Goal: Transaction & Acquisition: Subscribe to service/newsletter

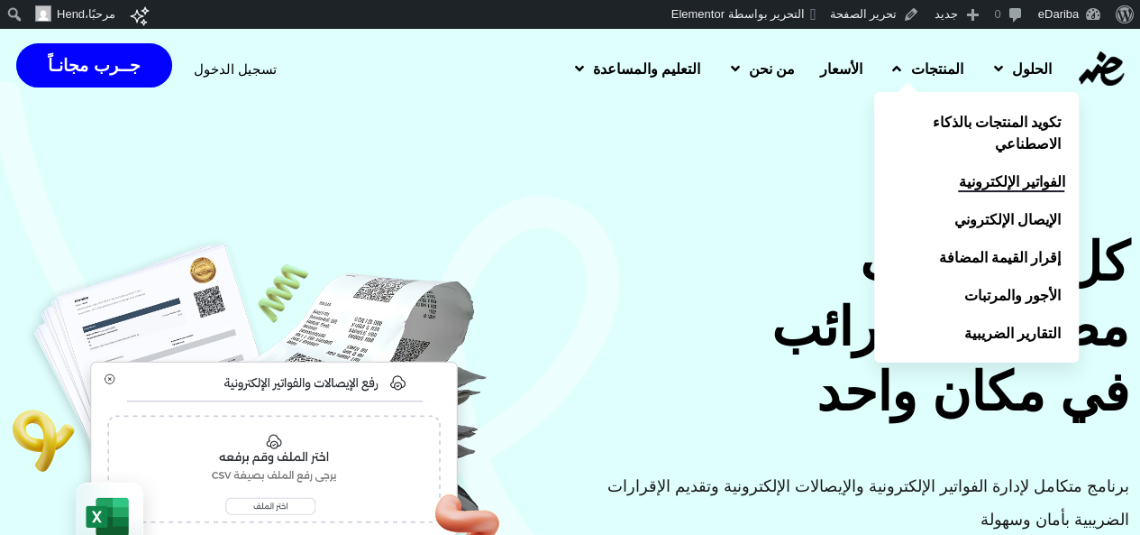
click at [1020, 193] on link "الفواتير الإلكترونية" at bounding box center [976, 181] width 205 height 38
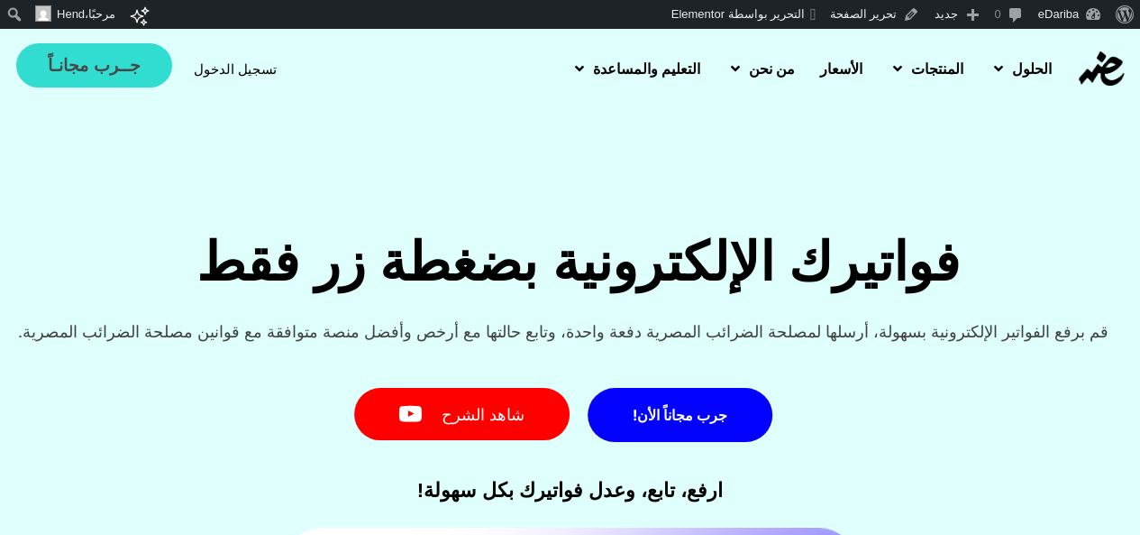
click at [83, 74] on span "جــرب مجانـاً" at bounding box center [94, 65] width 92 height 17
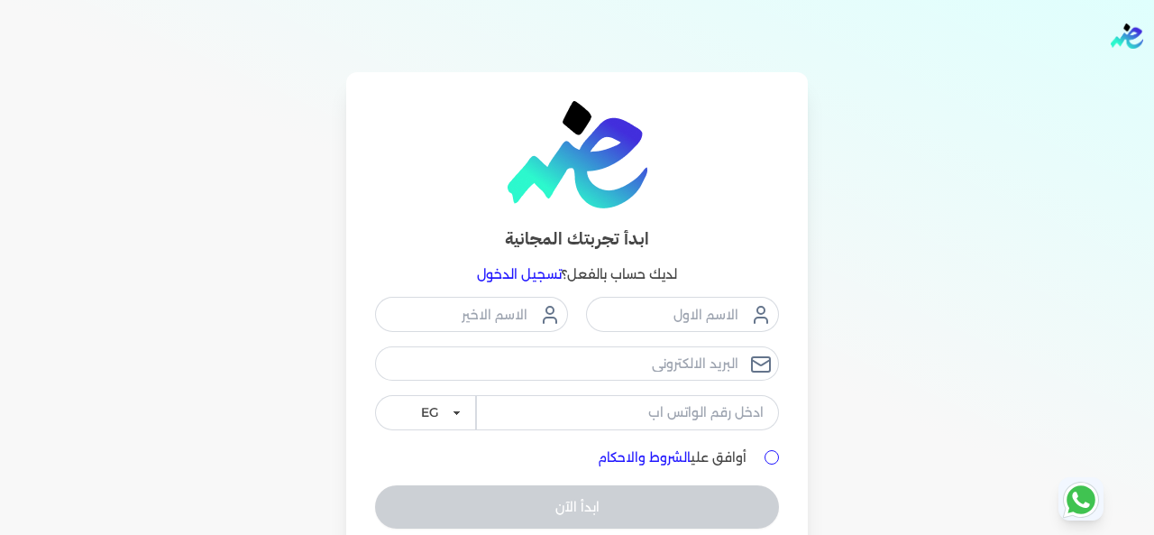
scroll to position [79, 0]
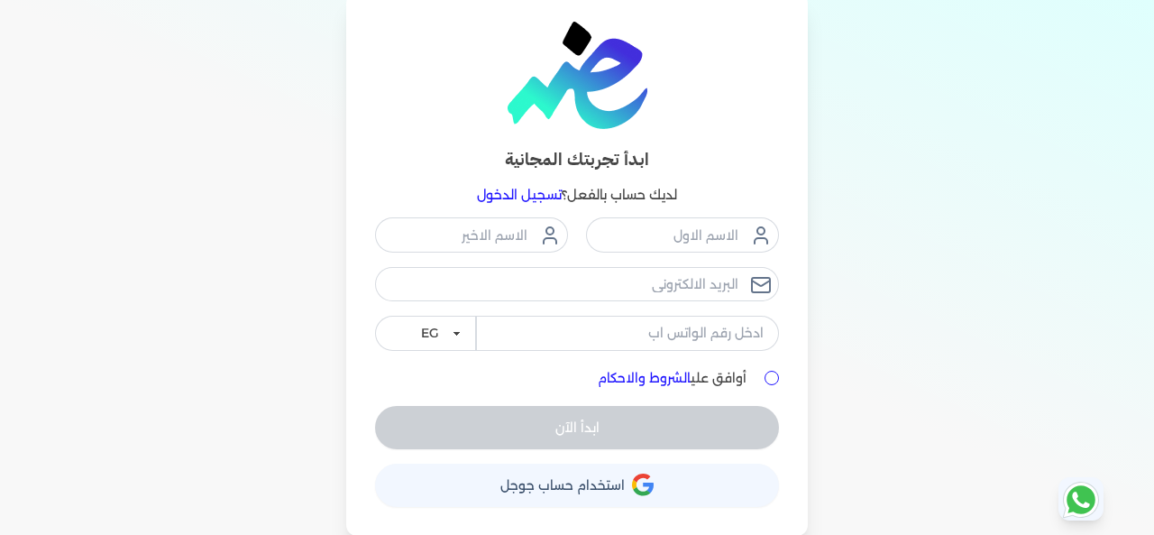
click at [555, 489] on span "استخدام حساب جوجل" at bounding box center [562, 485] width 124 height 13
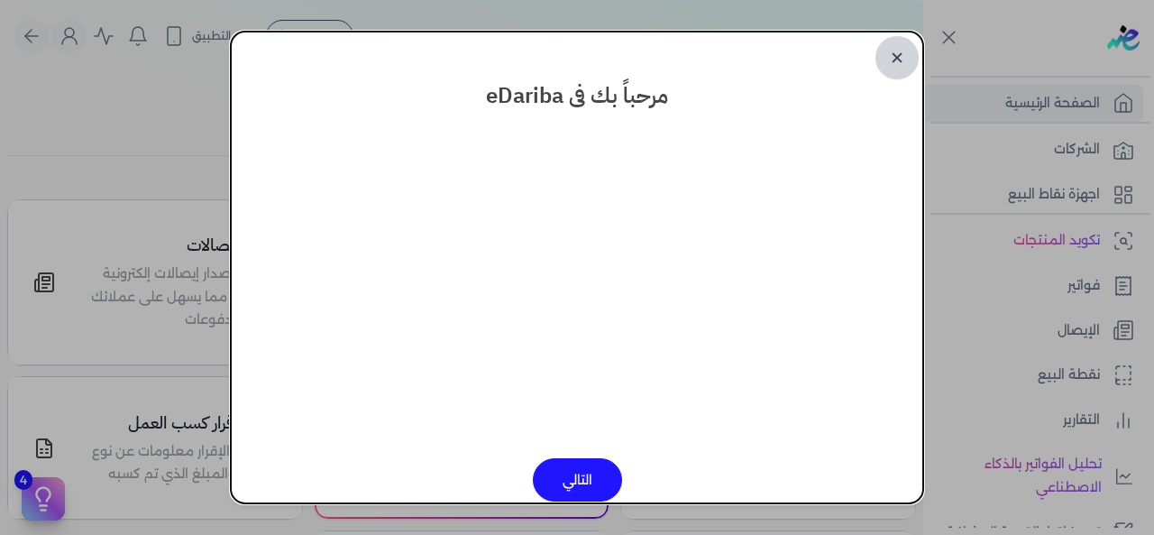
click at [895, 54] on link "✕" at bounding box center [896, 57] width 43 height 43
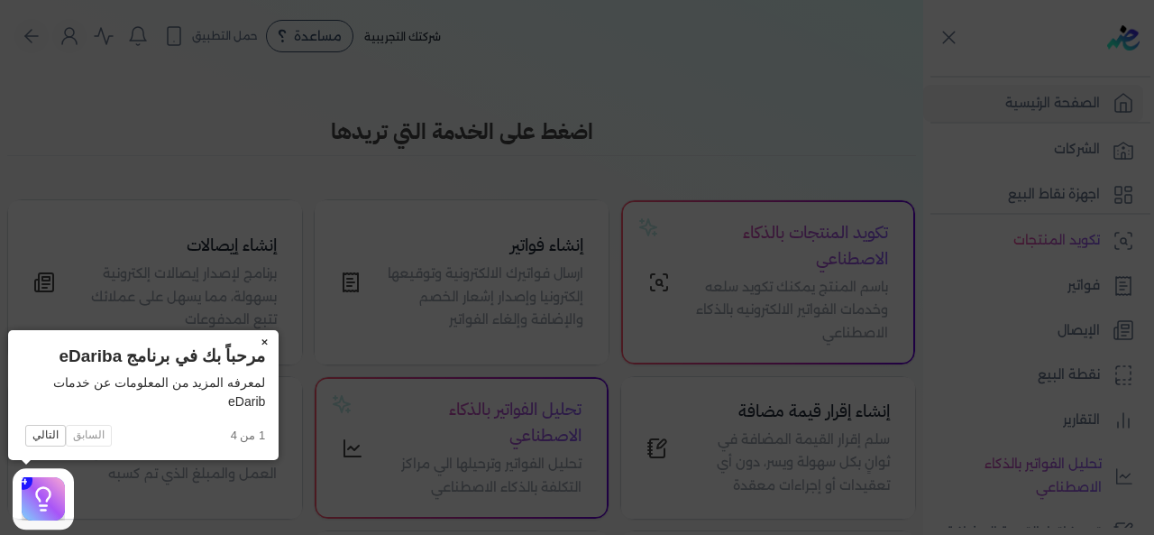
click at [265, 342] on button "×" at bounding box center [264, 342] width 29 height 25
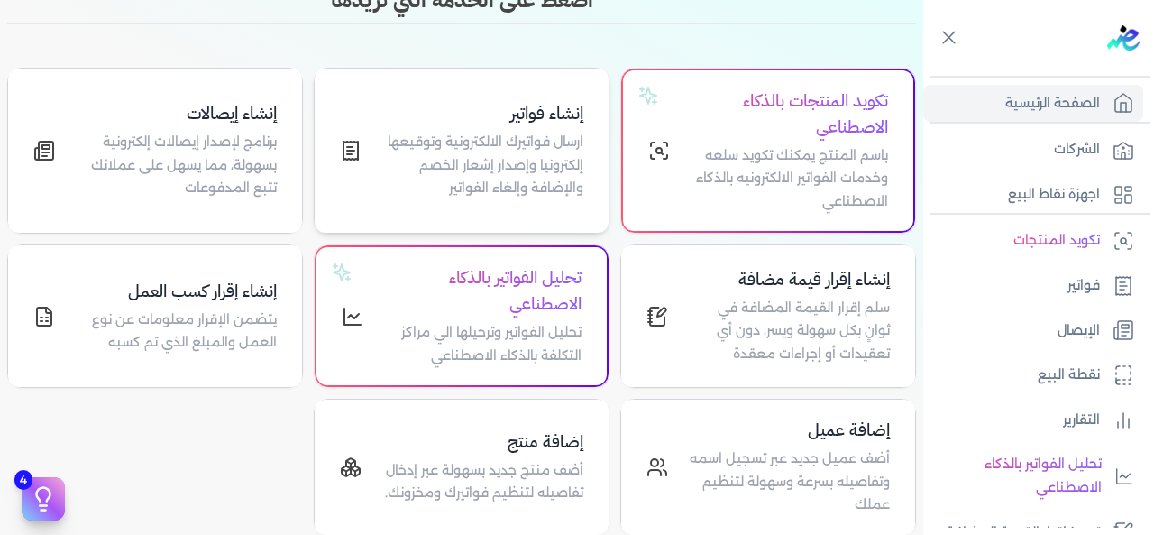
scroll to position [41, 0]
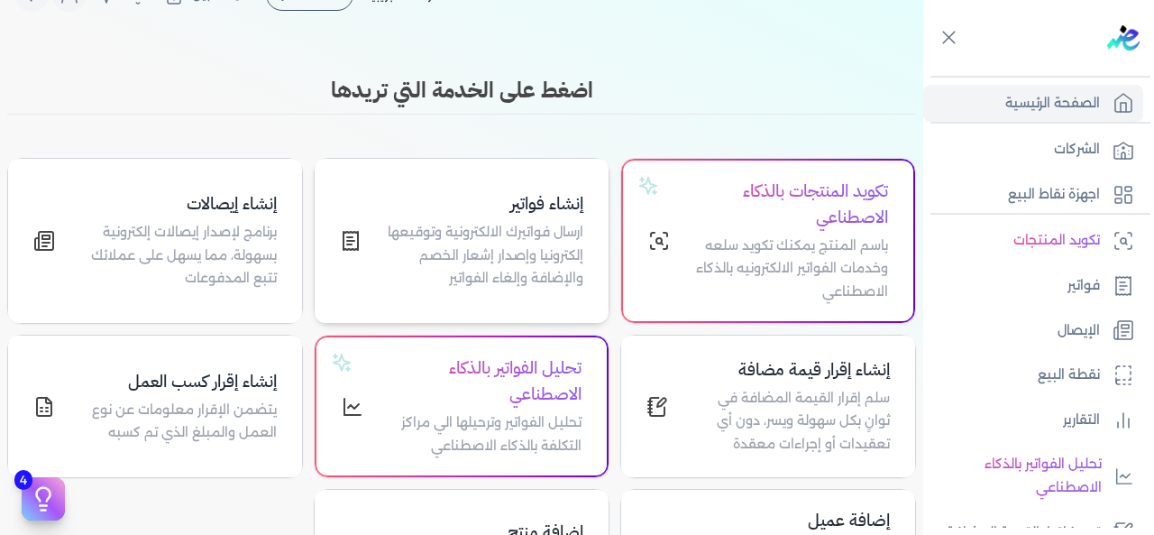
click at [537, 233] on p "ارسال فواتيرك الالكترونية وتوقيعها إلكترونيا وإصدار إشعار الخصم والإضافة وإلغاء…" at bounding box center [483, 255] width 200 height 69
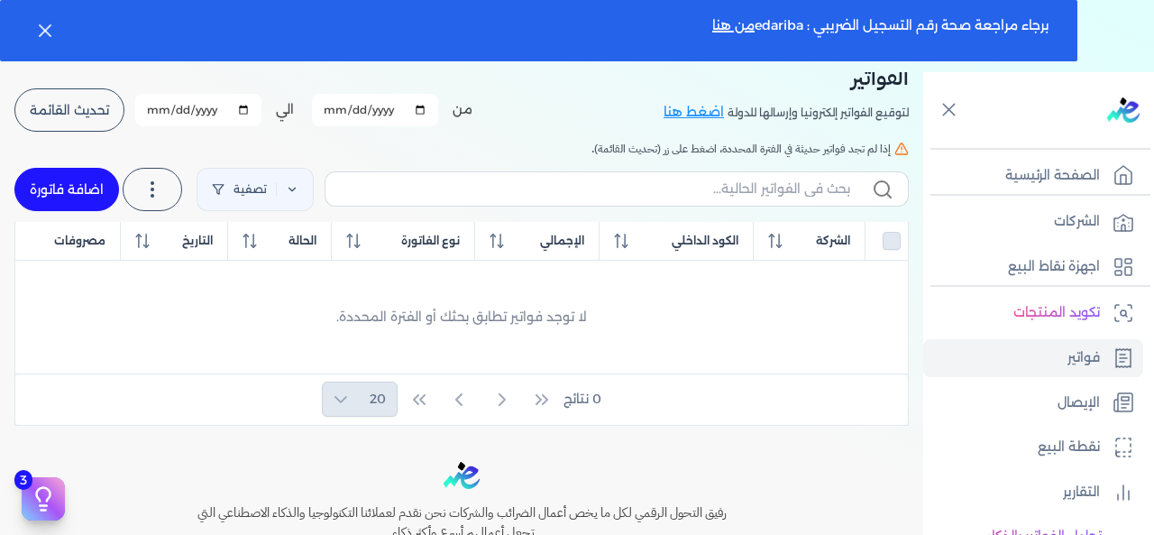
scroll to position [20, 0]
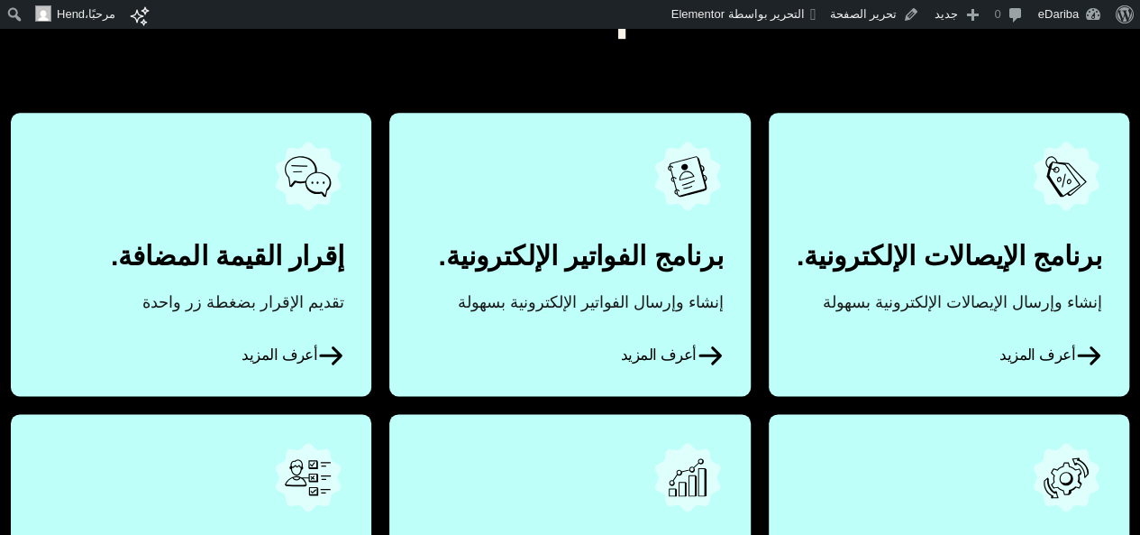
scroll to position [992, 0]
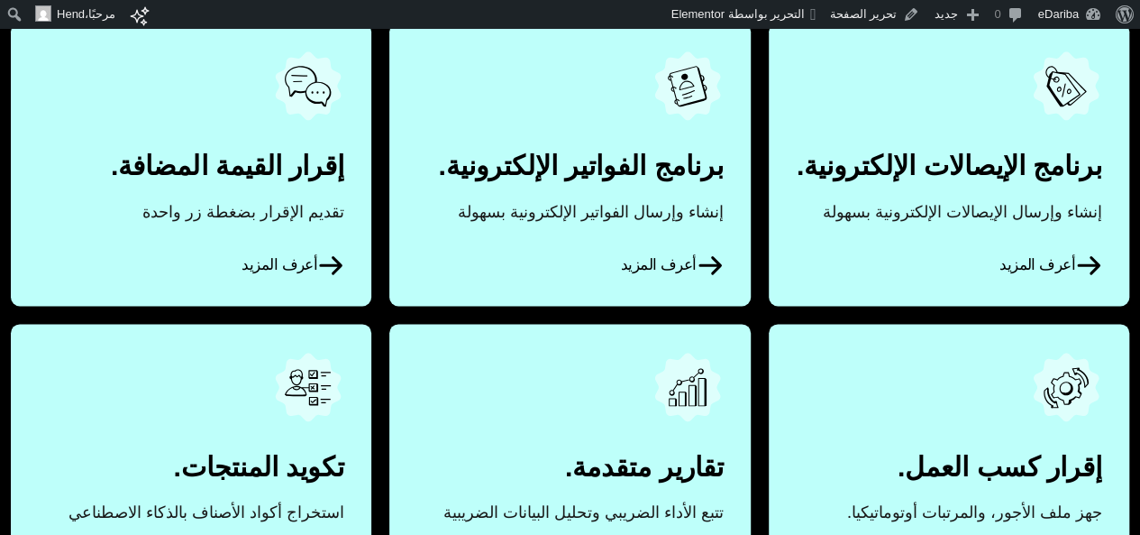
click at [1005, 220] on link "أعرف المزيد" at bounding box center [949, 164] width 361 height 282
